Goal: Task Accomplishment & Management: Use online tool/utility

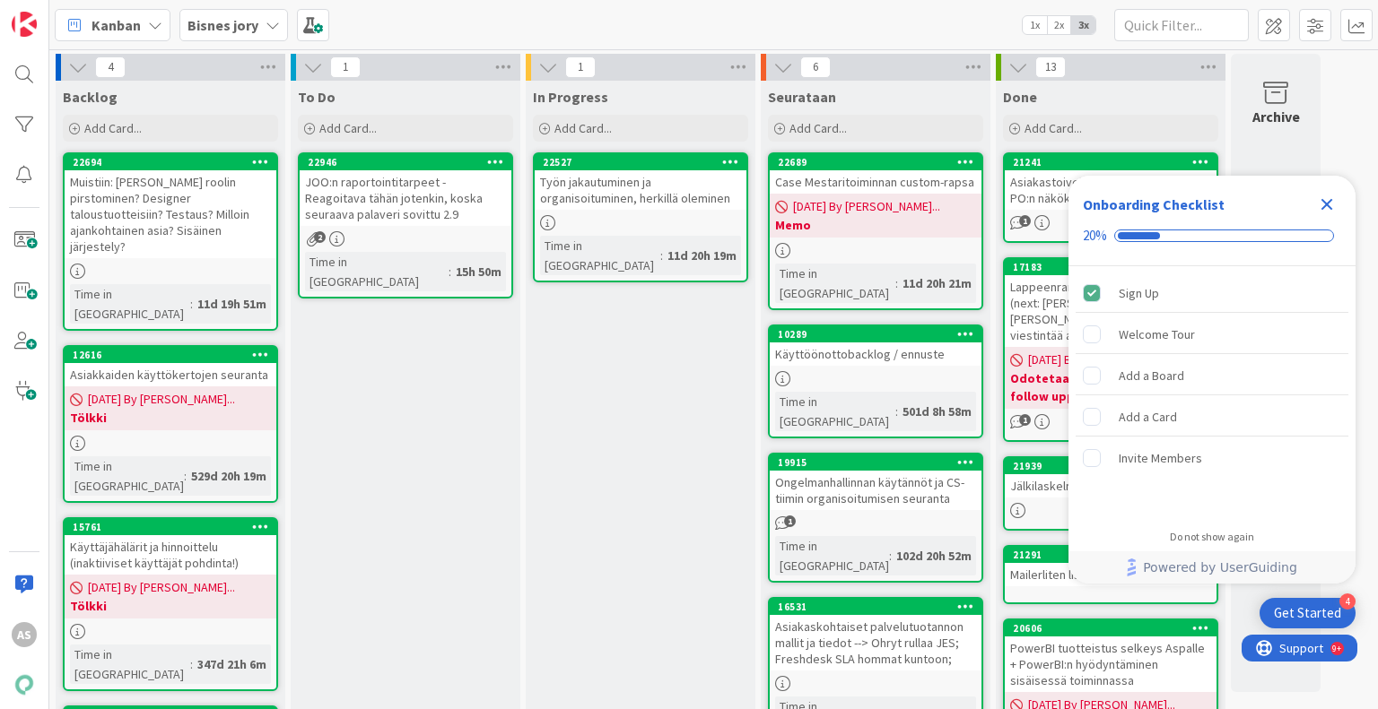
click at [441, 381] on div "To Do Add Card... 22946 JOO:n raportointitarpeet - Reagoitava tähän jotenkin, k…" at bounding box center [406, 723] width 230 height 1285
click at [436, 167] on div "22946" at bounding box center [410, 162] width 204 height 13
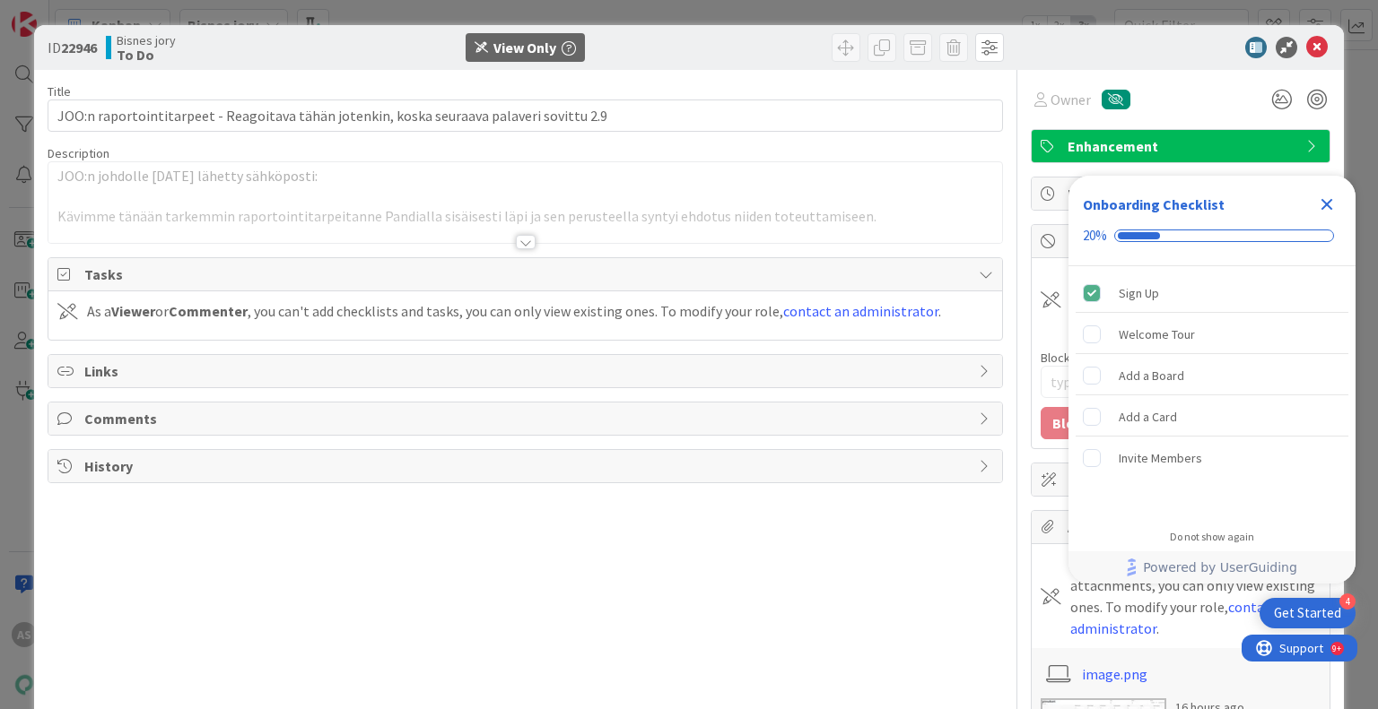
click at [516, 240] on div at bounding box center [526, 242] width 20 height 14
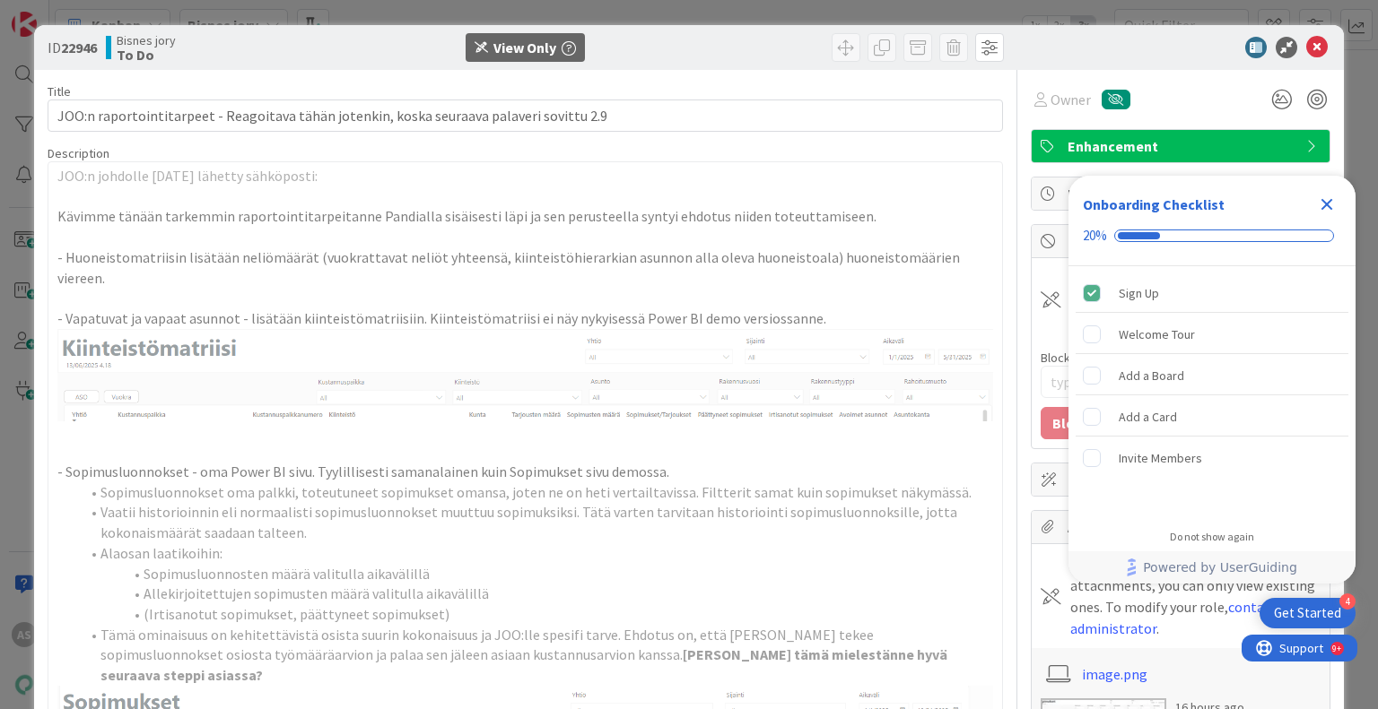
click at [1335, 200] on icon "Close Checklist" at bounding box center [1327, 205] width 22 height 22
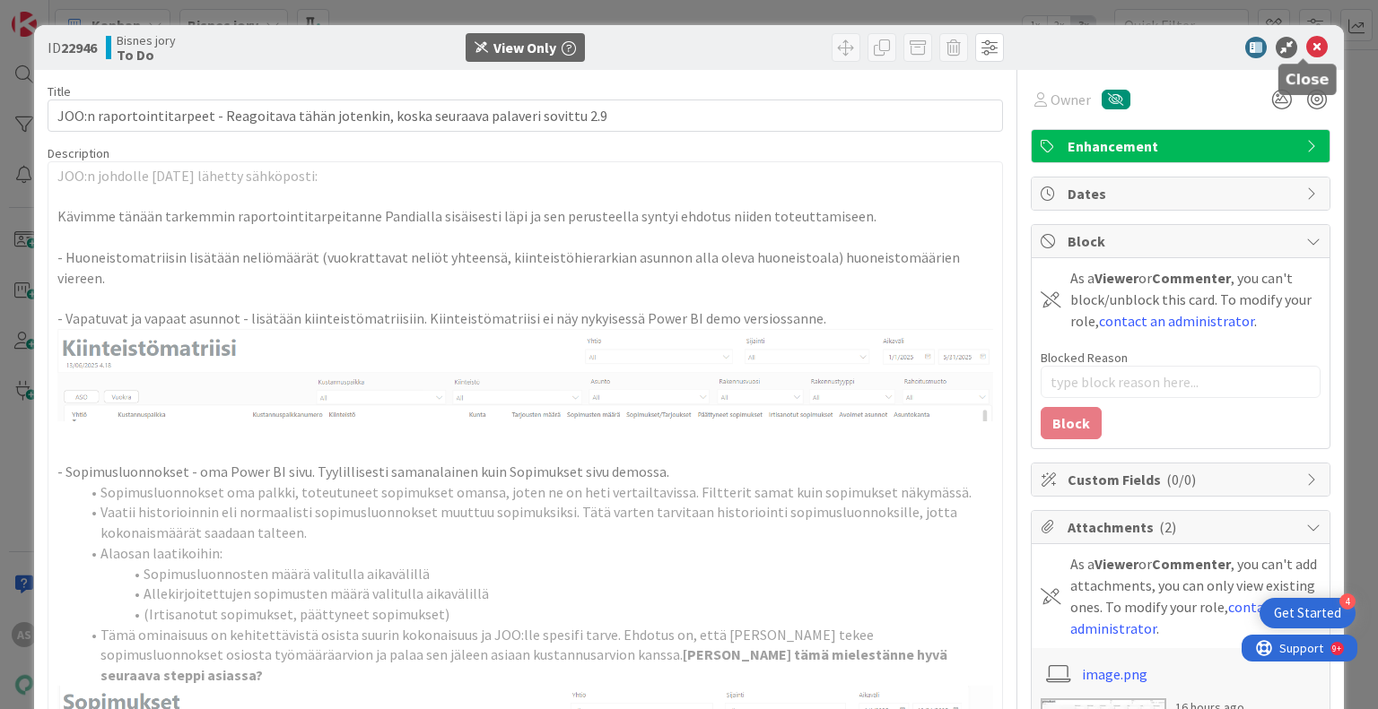
click at [1309, 48] on icon at bounding box center [1317, 48] width 22 height 22
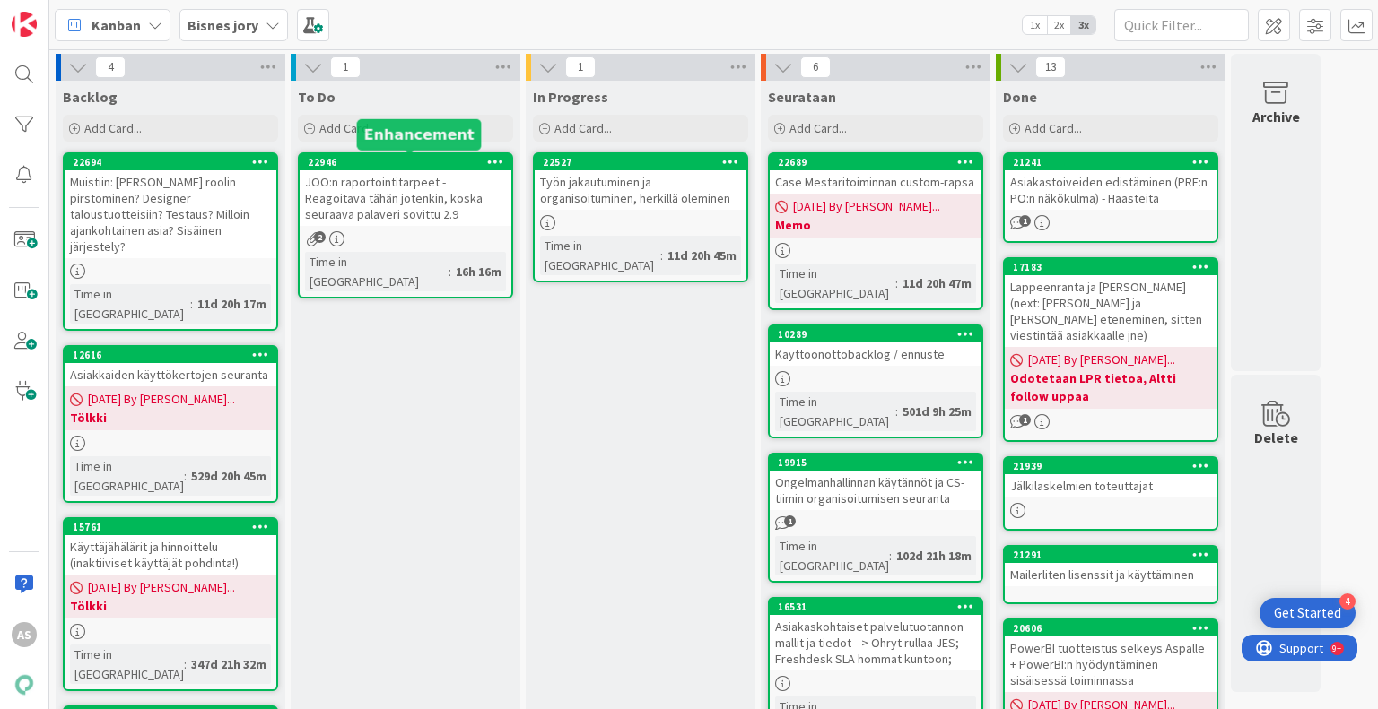
click at [413, 158] on div "22946" at bounding box center [410, 162] width 204 height 13
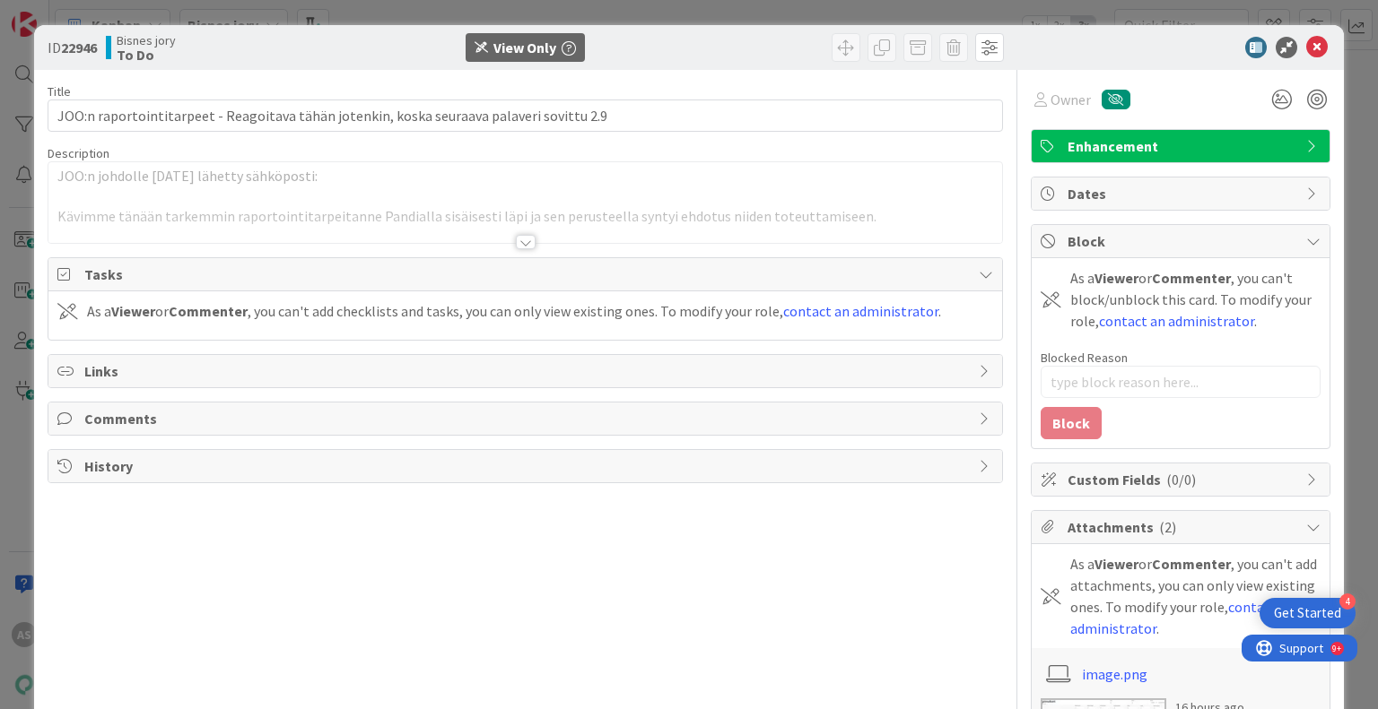
type textarea "x"
click at [522, 247] on div at bounding box center [526, 242] width 20 height 14
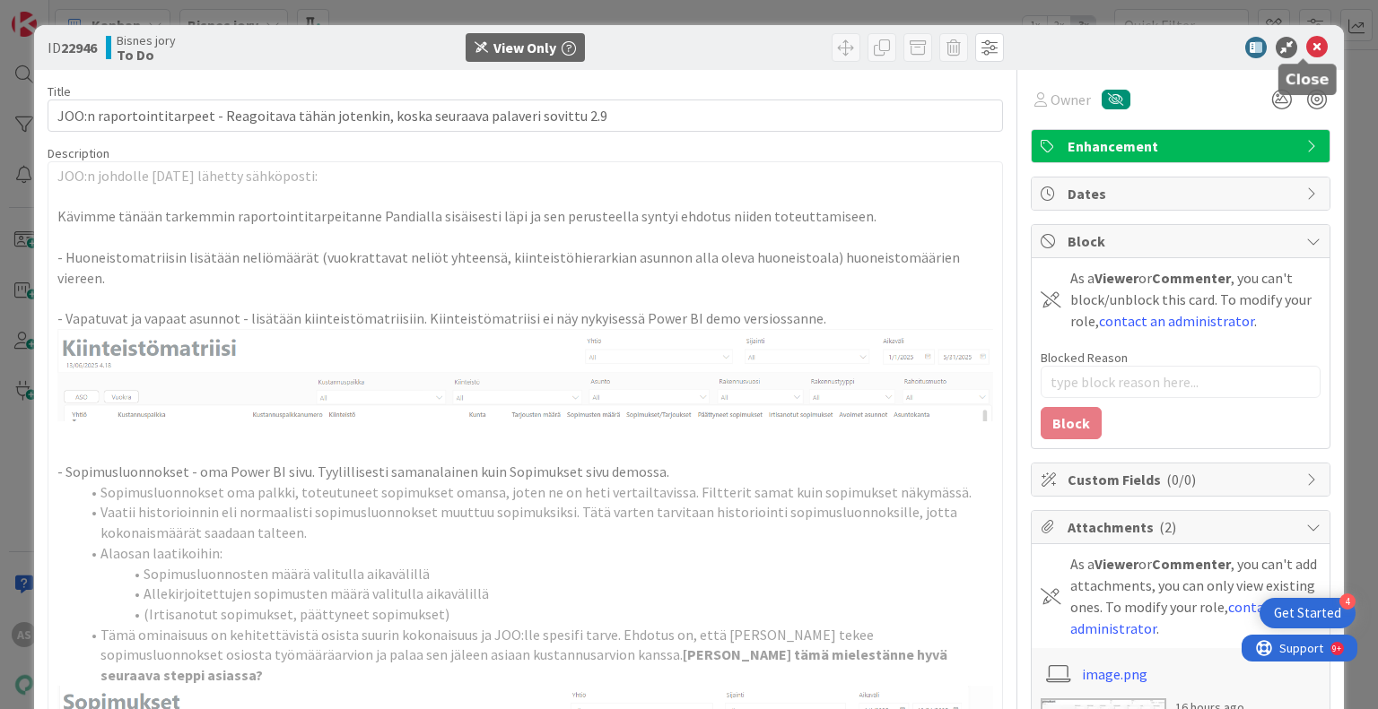
click at [1306, 44] on icon at bounding box center [1317, 48] width 22 height 22
